Goal: Information Seeking & Learning: Understand process/instructions

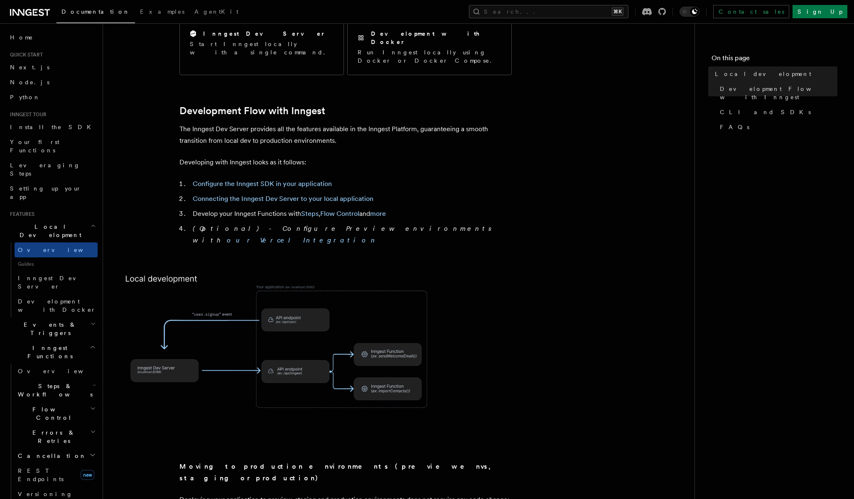
scroll to position [386, 0]
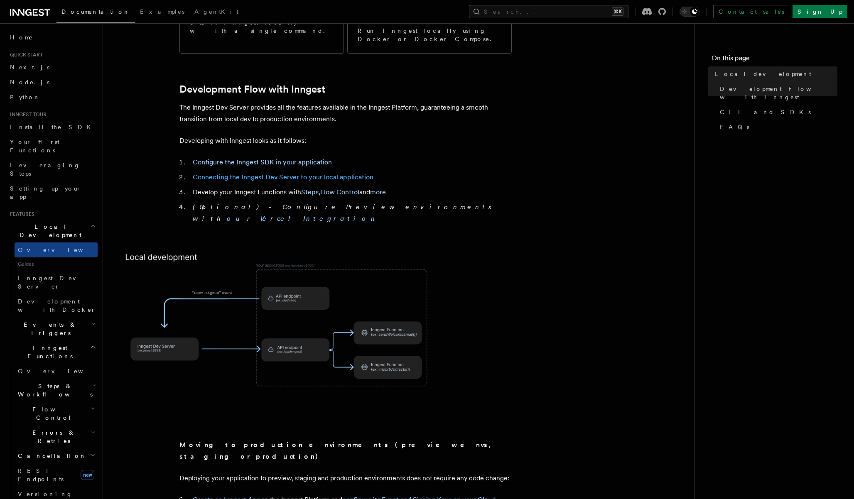
click at [293, 173] on link "Connecting the Inngest Dev Server to your local application" at bounding box center [283, 177] width 181 height 8
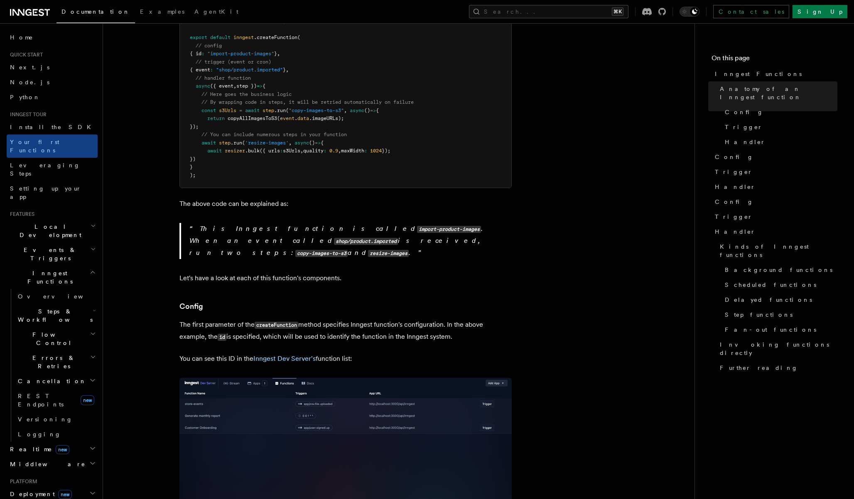
scroll to position [240, 0]
click at [299, 357] on link "Inngest Dev Server's" at bounding box center [284, 361] width 62 height 8
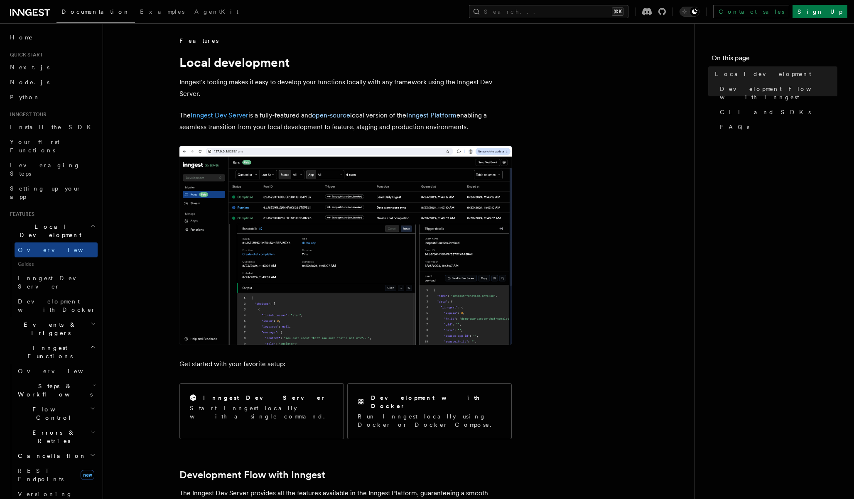
click at [235, 117] on link "Inngest Dev Server" at bounding box center [220, 115] width 58 height 8
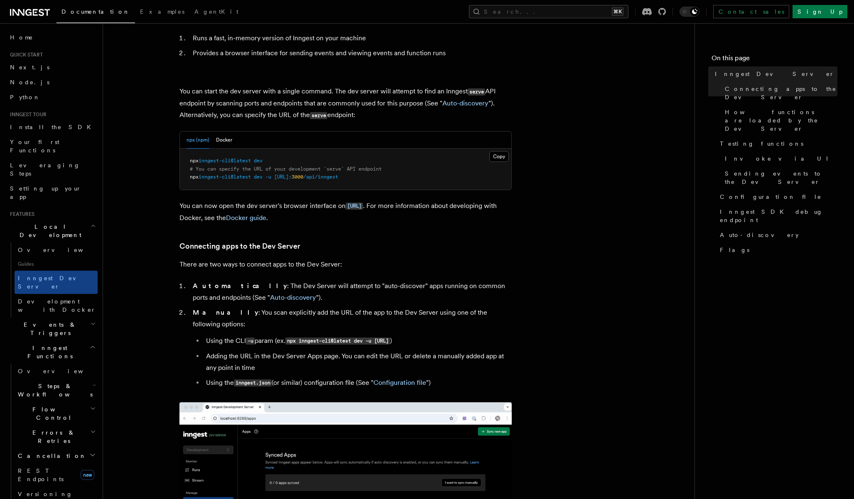
scroll to position [67, 0]
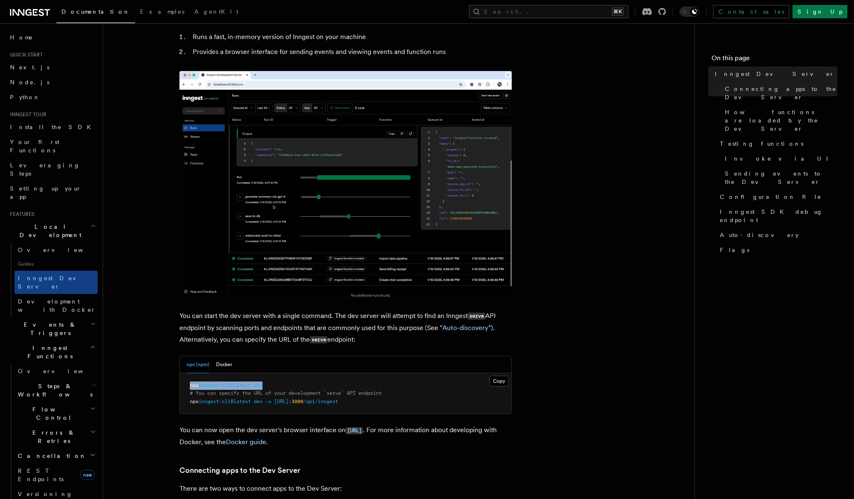
drag, startPoint x: 191, startPoint y: 387, endPoint x: 305, endPoint y: 387, distance: 114.7
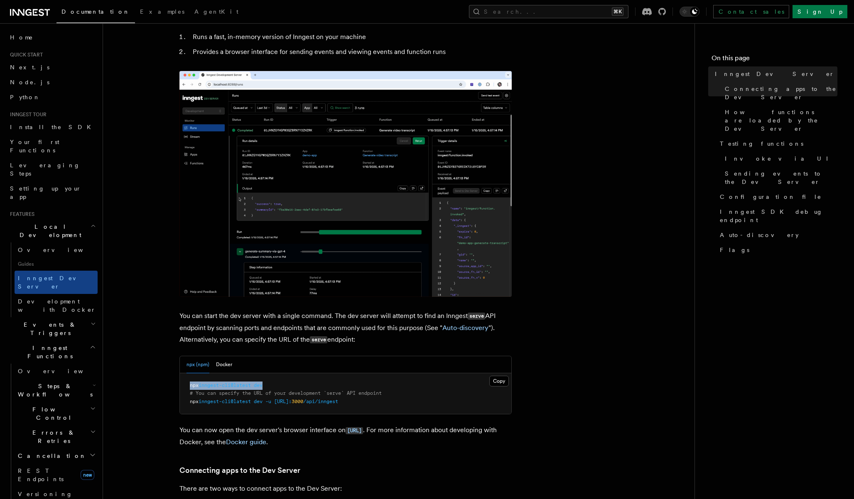
click at [305, 387] on pre "npx inngest-cli@latest dev # You can specify the URL of your development `serve…" at bounding box center [346, 394] width 332 height 41
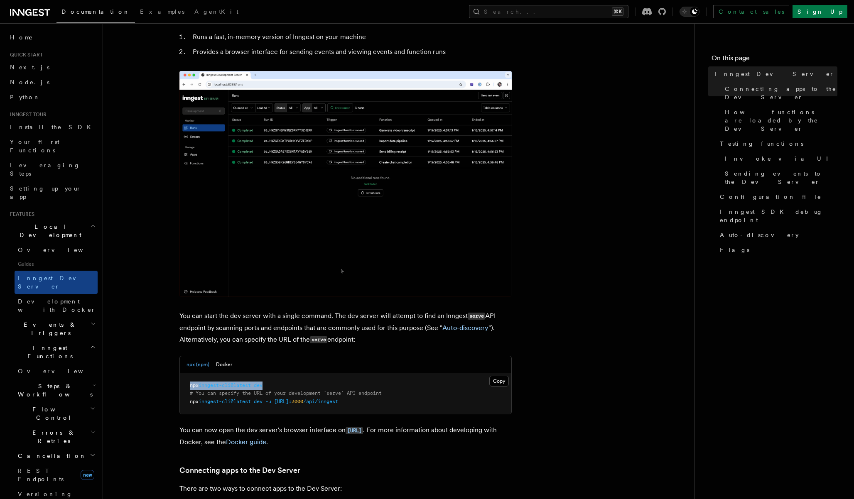
copy span "npx inngest-cli@latest dev"
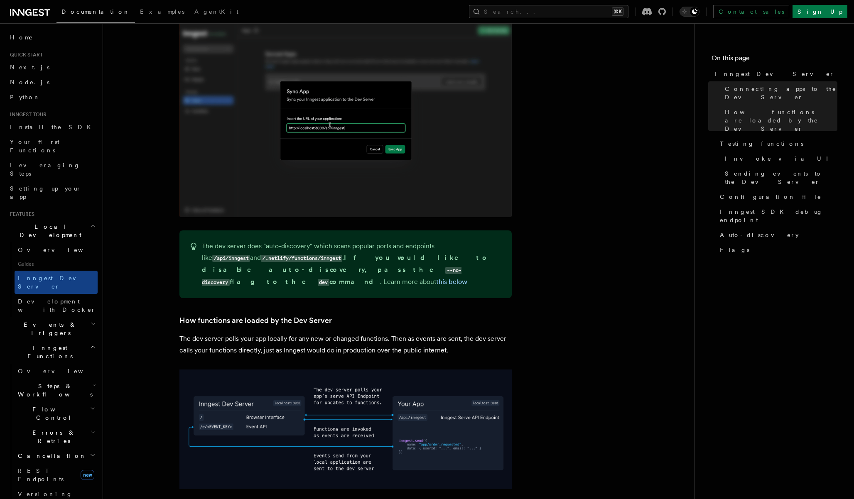
scroll to position [711, 0]
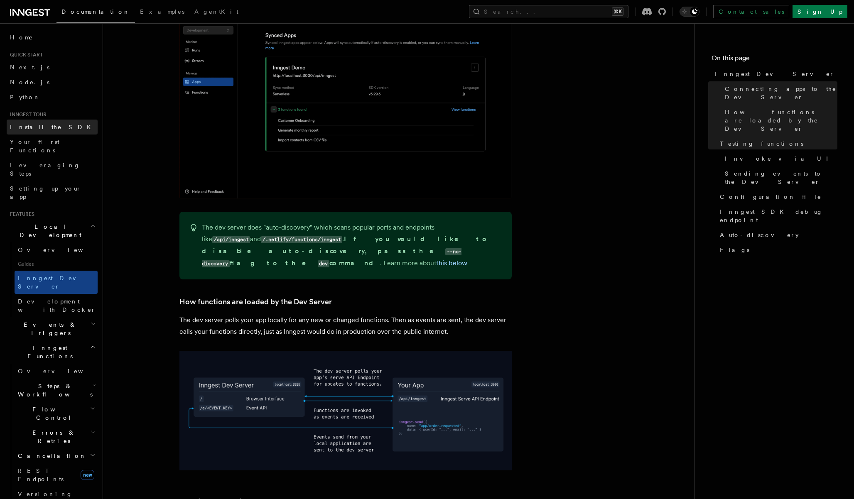
click at [37, 124] on span "Install the SDK" at bounding box center [53, 127] width 86 height 7
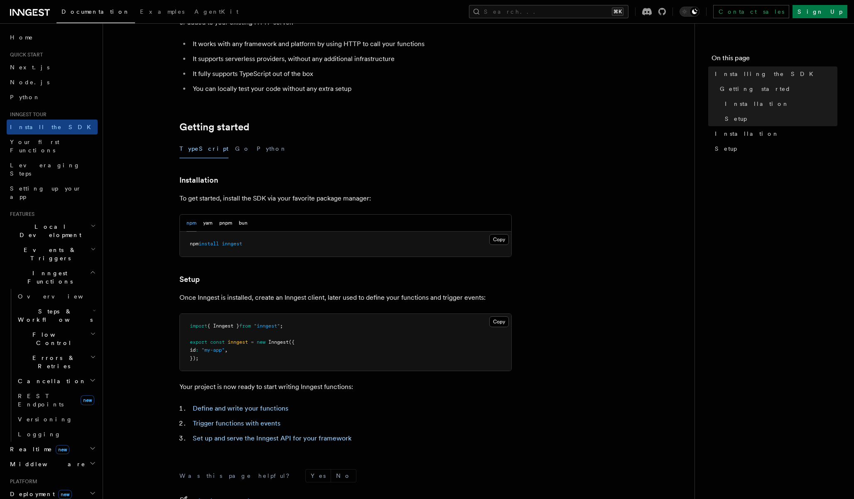
scroll to position [192, 0]
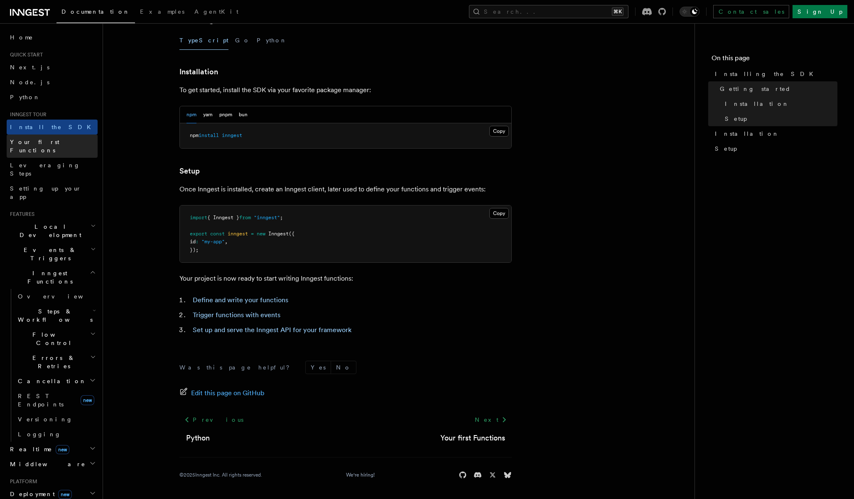
click at [64, 143] on link "Your first Functions" at bounding box center [52, 146] width 91 height 23
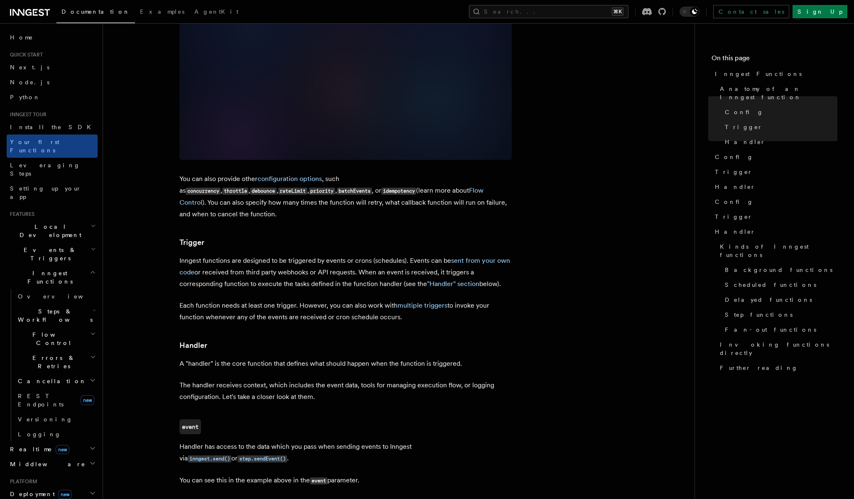
scroll to position [671, 0]
